Goal: Information Seeking & Learning: Learn about a topic

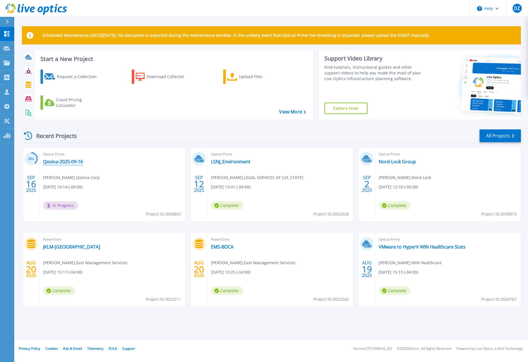
click at [67, 161] on link "Qosina-2025-09-16" at bounding box center [63, 162] width 40 height 6
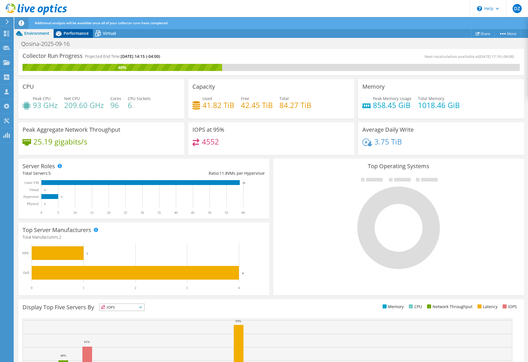
click at [71, 36] on span "Performance" at bounding box center [76, 32] width 25 height 5
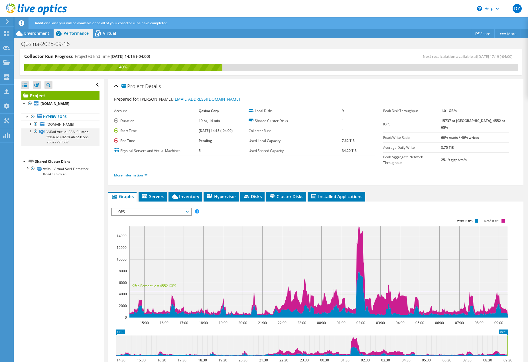
click at [30, 129] on div at bounding box center [30, 131] width 6 height 6
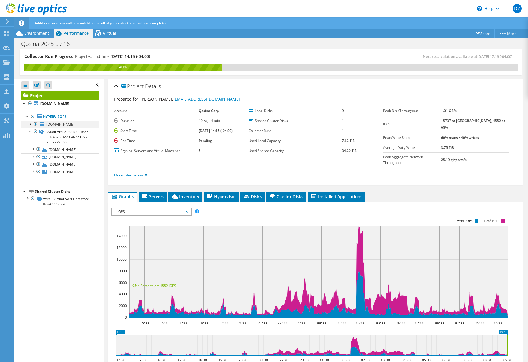
click at [31, 122] on div at bounding box center [30, 124] width 6 height 6
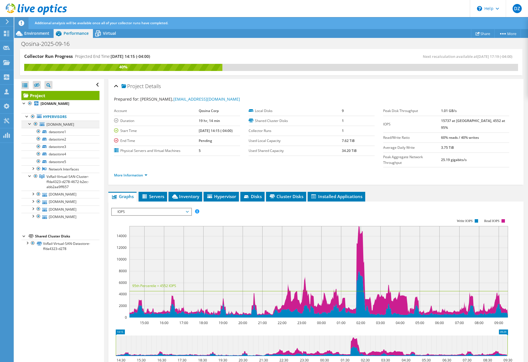
click at [31, 122] on div at bounding box center [30, 124] width 6 height 6
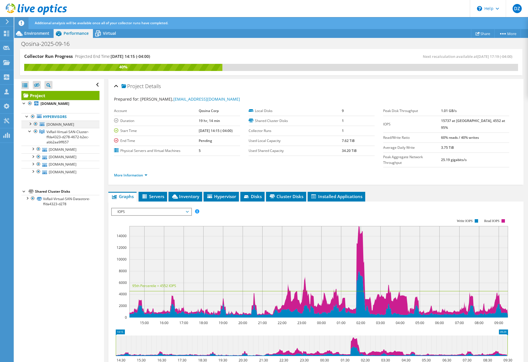
click at [31, 122] on div at bounding box center [30, 124] width 6 height 6
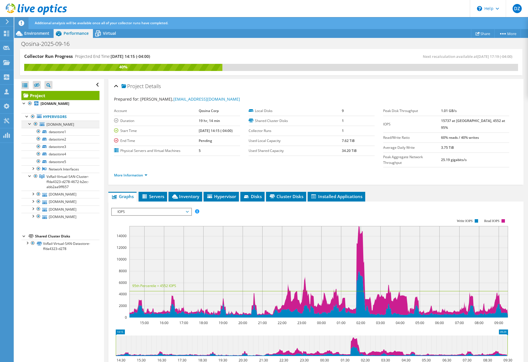
click at [31, 122] on div at bounding box center [30, 124] width 6 height 6
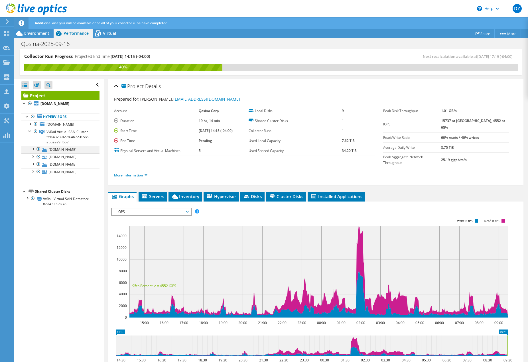
click at [33, 148] on div at bounding box center [33, 149] width 6 height 6
click at [97, 35] on icon at bounding box center [98, 34] width 10 height 10
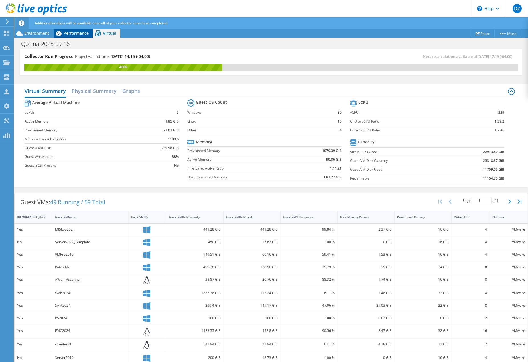
click at [82, 36] on span "Performance" at bounding box center [76, 32] width 25 height 5
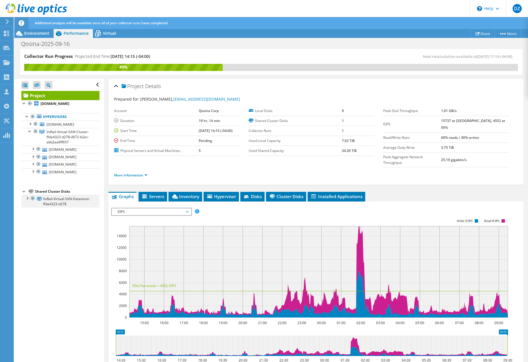
click at [28, 197] on div at bounding box center [27, 198] width 6 height 6
click at [30, 130] on div at bounding box center [30, 131] width 6 height 6
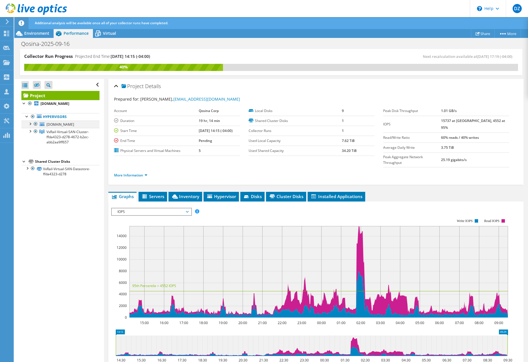
click at [30, 125] on div at bounding box center [30, 124] width 6 height 6
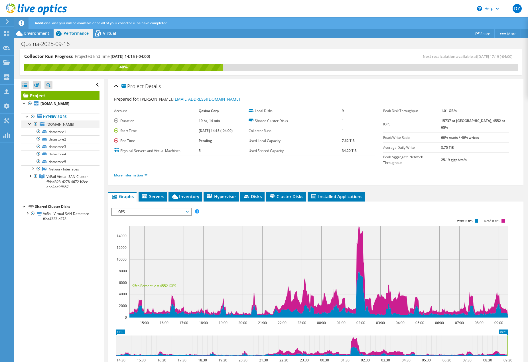
click at [30, 125] on div at bounding box center [30, 124] width 6 height 6
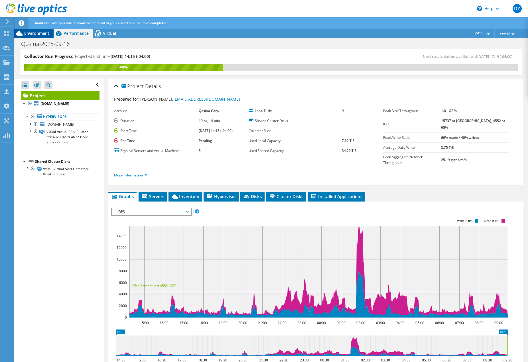
click at [45, 38] on div "Environment" at bounding box center [33, 33] width 39 height 9
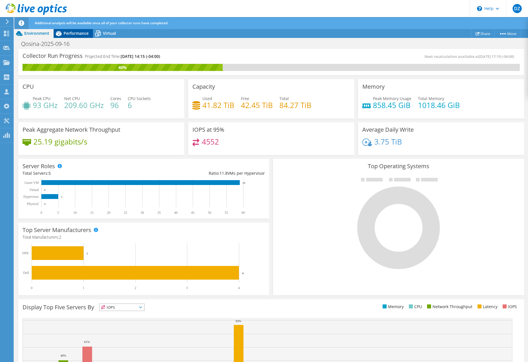
click at [63, 35] on icon at bounding box center [59, 34] width 10 height 10
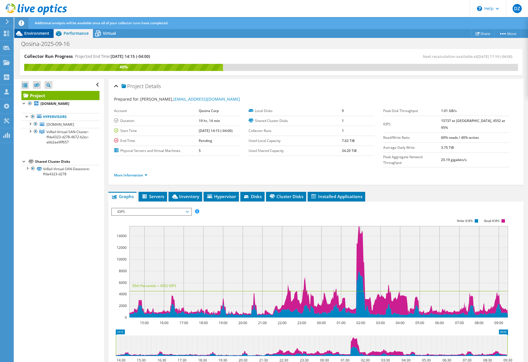
click at [40, 32] on span "Environment" at bounding box center [36, 32] width 25 height 5
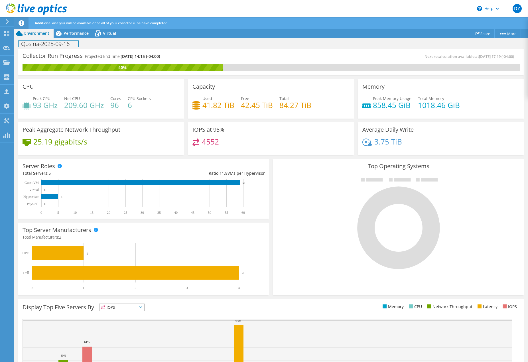
click at [76, 38] on div "Qosina-2025-09-16 Print" at bounding box center [271, 43] width 514 height 11
click at [77, 36] on div "Performance" at bounding box center [73, 33] width 39 height 9
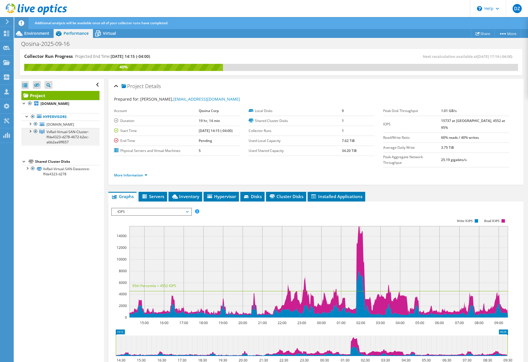
click at [31, 128] on div at bounding box center [30, 131] width 6 height 6
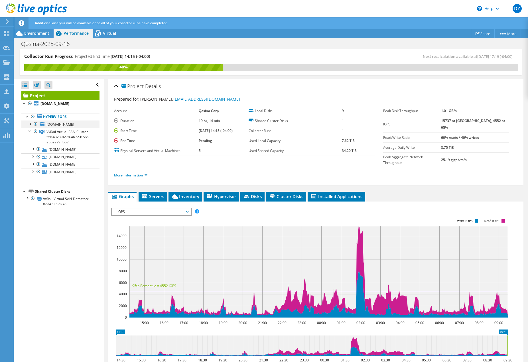
click at [32, 124] on div at bounding box center [30, 124] width 6 height 6
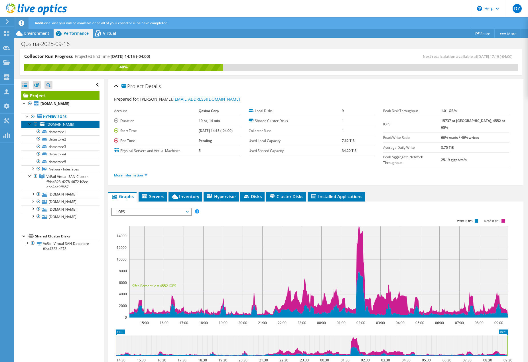
click at [54, 124] on span "[DOMAIN_NAME]" at bounding box center [60, 124] width 28 height 5
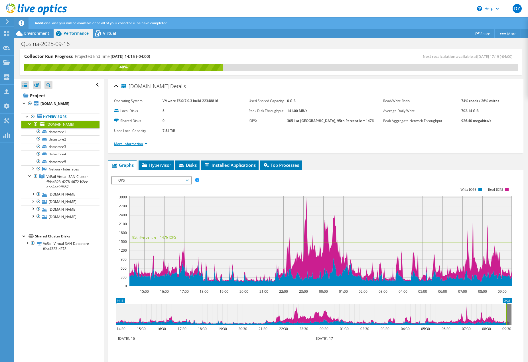
click at [132, 142] on link "More Information" at bounding box center [130, 143] width 33 height 5
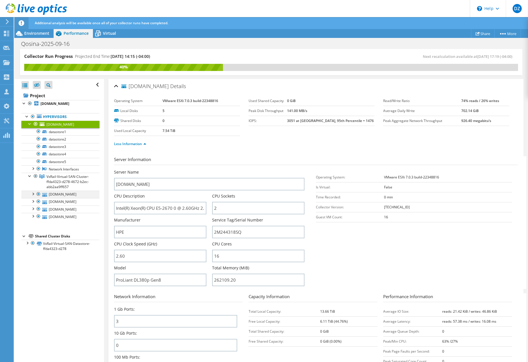
click at [32, 192] on div at bounding box center [33, 194] width 6 height 6
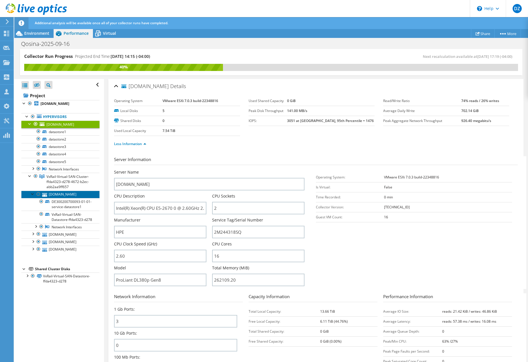
click at [71, 194] on link "[DOMAIN_NAME]" at bounding box center [60, 194] width 78 height 7
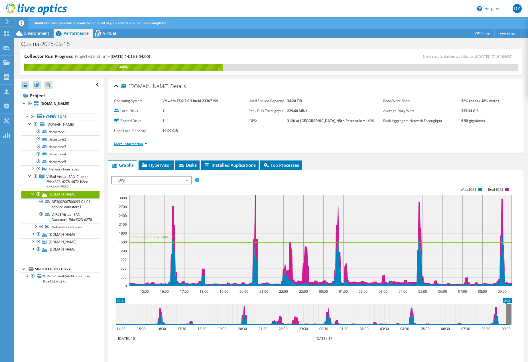
click at [145, 141] on link "More Information" at bounding box center [130, 143] width 33 height 5
